Goal: Navigation & Orientation: Go to known website

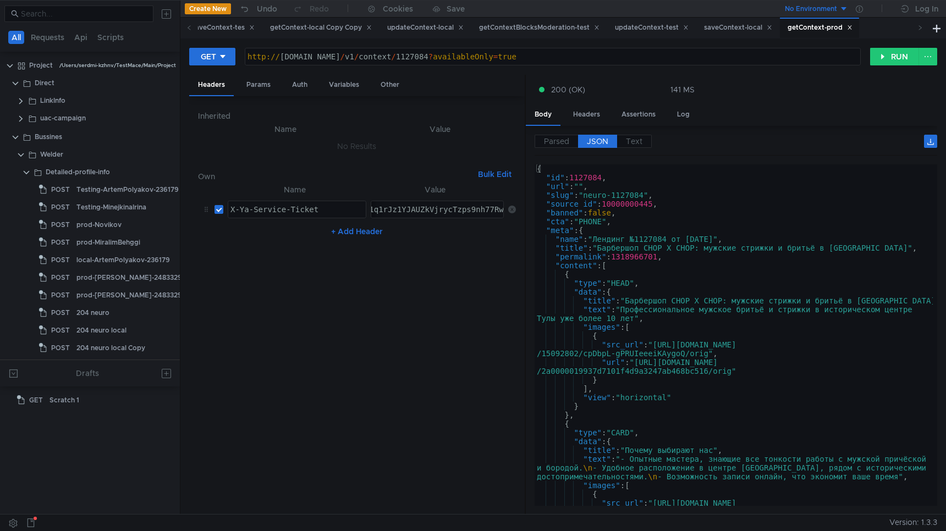
scroll to position [290, 0]
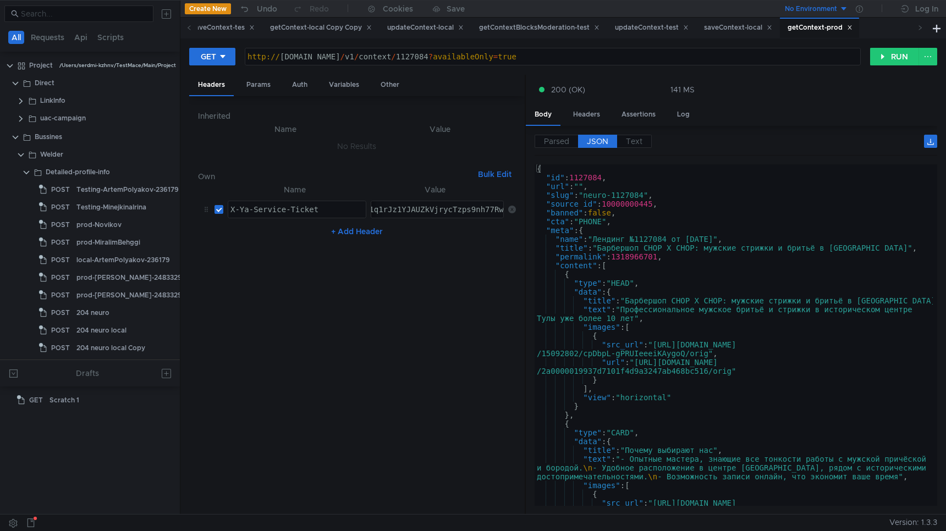
scroll to position [290, 0]
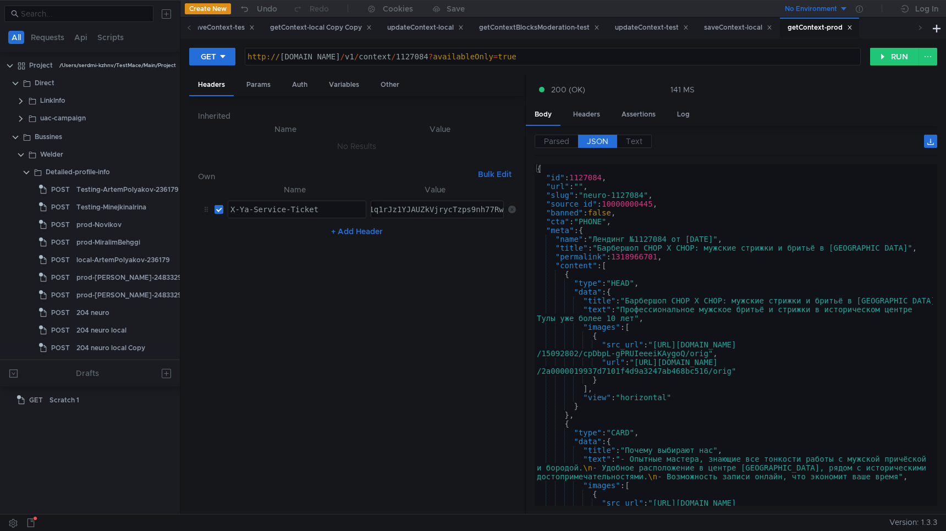
scroll to position [290, 0]
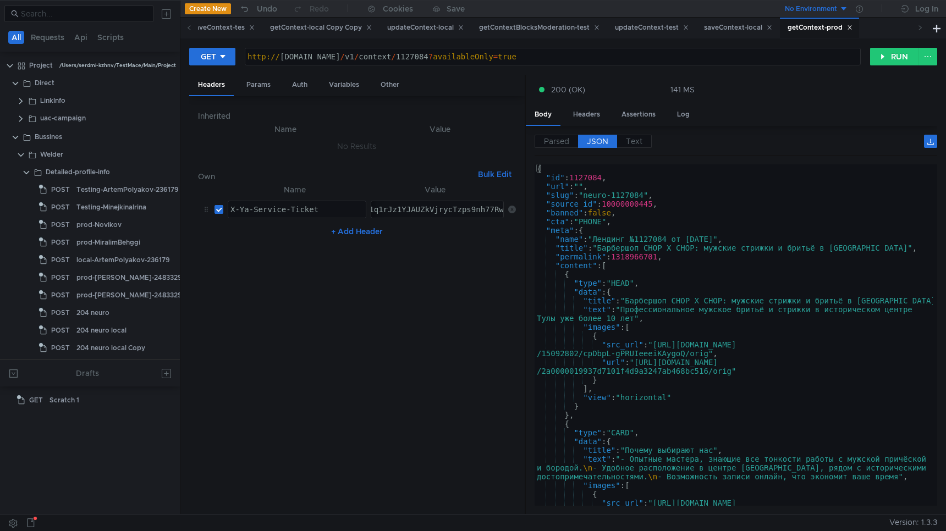
scroll to position [290, 0]
